Goal: Book appointment/travel/reservation

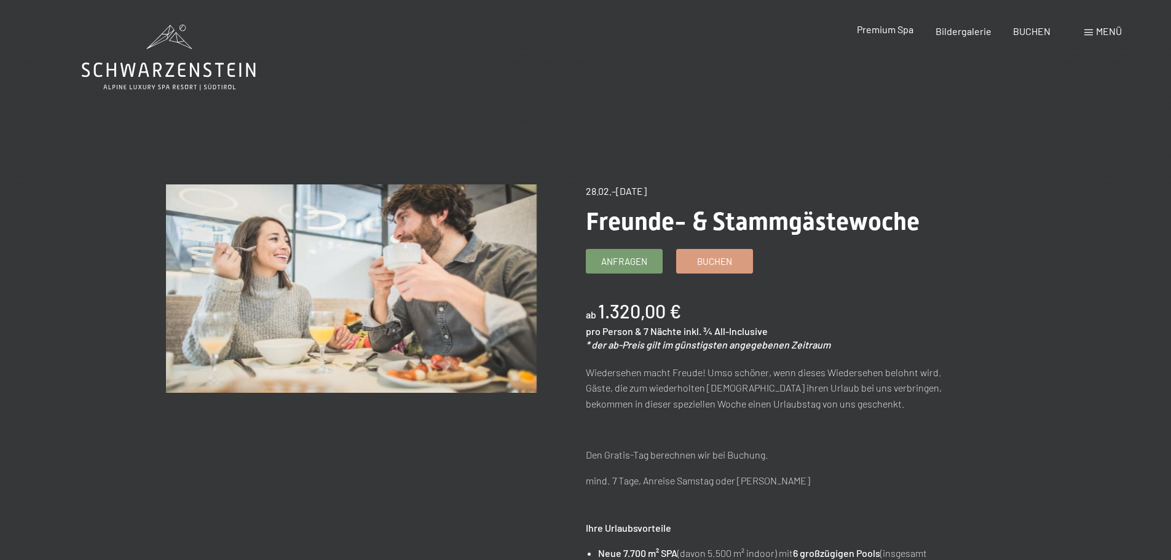
click at [893, 31] on span "Premium Spa" at bounding box center [885, 29] width 57 height 12
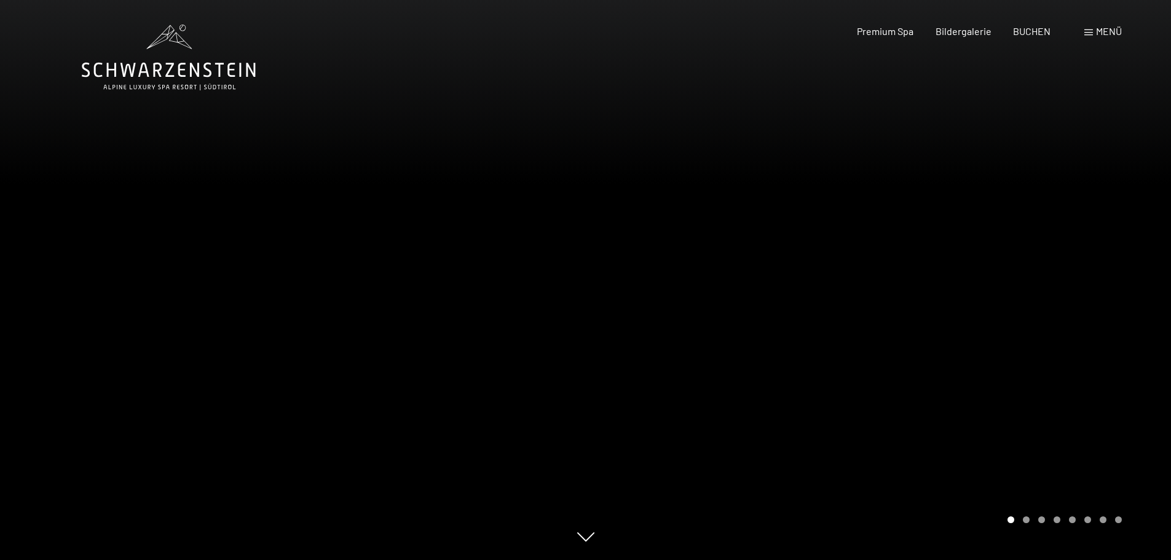
click at [1091, 35] on span at bounding box center [1088, 32] width 9 height 6
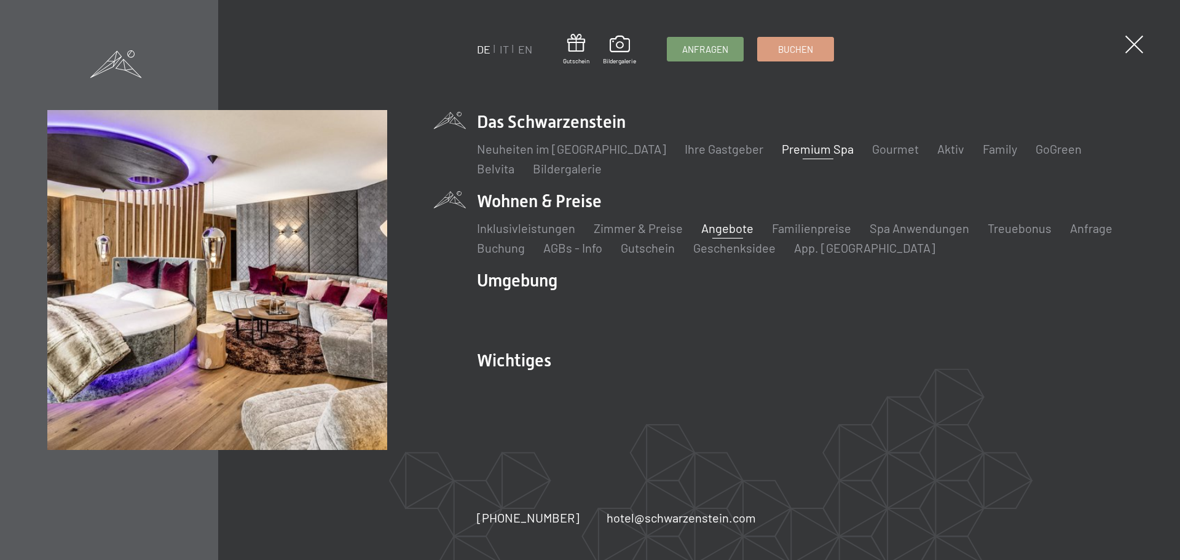
click at [720, 230] on link "Angebote" at bounding box center [727, 228] width 52 height 15
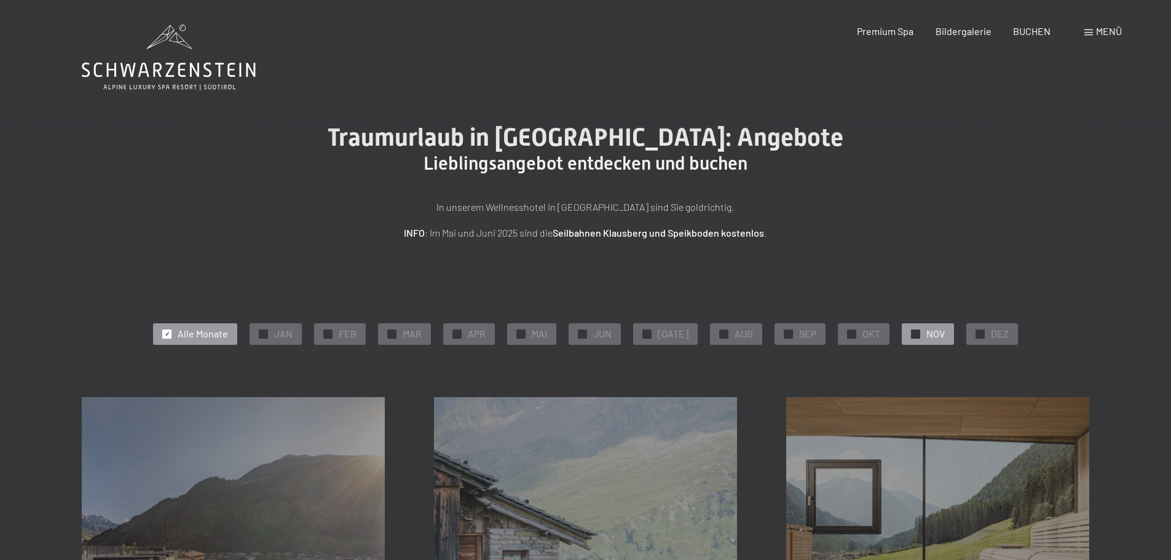
click at [911, 333] on div at bounding box center [915, 333] width 9 height 9
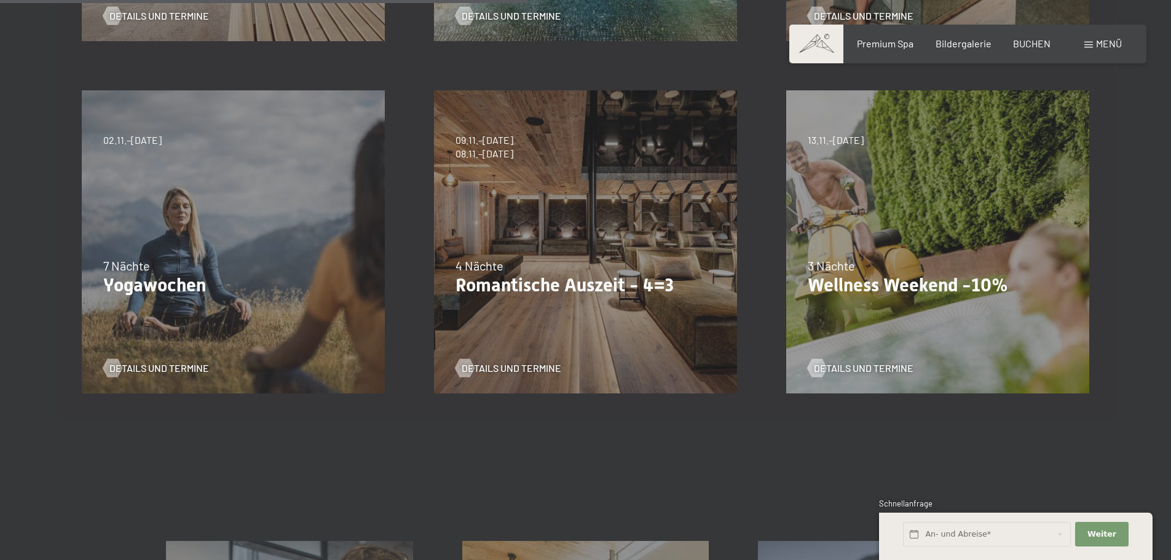
scroll to position [656, 0]
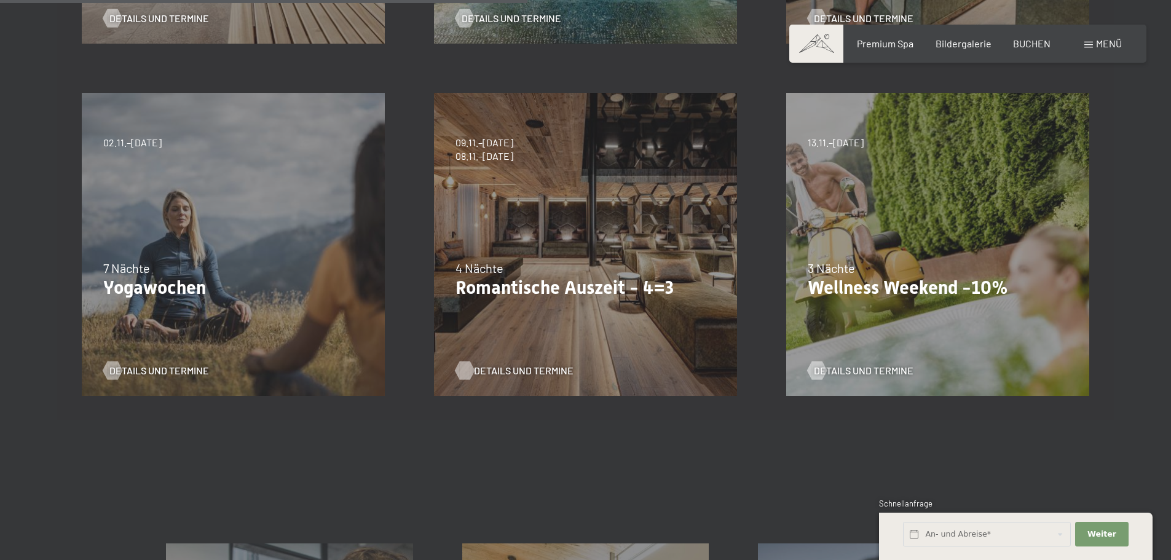
click at [476, 373] on span "Details und Termine" at bounding box center [524, 371] width 100 height 14
